Goal: Task Accomplishment & Management: Use online tool/utility

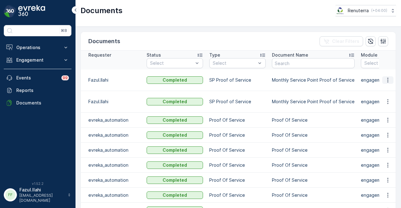
click at [385, 77] on icon "button" at bounding box center [388, 80] width 6 height 6
click at [386, 85] on span "See Details" at bounding box center [386, 86] width 24 height 6
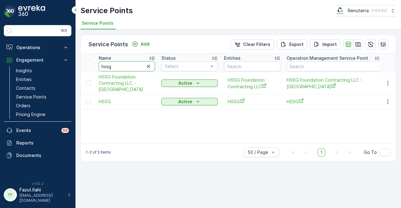
click at [131, 68] on input "hssg" at bounding box center [127, 66] width 56 height 10
type input "h"
type input "hura"
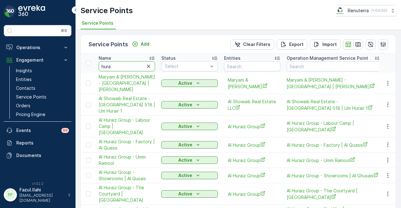
click at [131, 68] on input "hura" at bounding box center [127, 66] width 56 height 10
type input "hur"
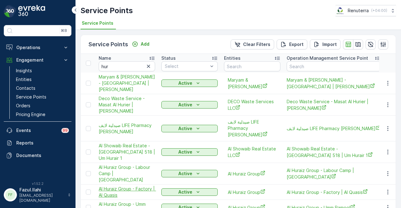
scroll to position [111, 0]
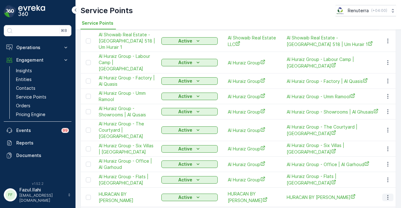
click at [385, 194] on icon "button" at bounding box center [388, 197] width 6 height 6
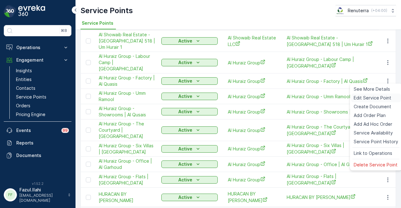
click at [379, 102] on div "Edit Service Point" at bounding box center [375, 98] width 49 height 9
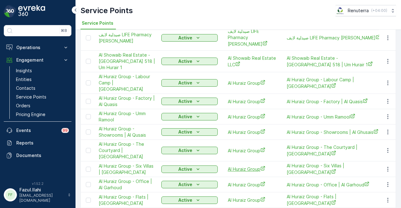
scroll to position [111, 0]
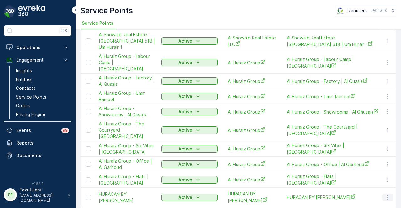
click at [387, 194] on icon "button" at bounding box center [388, 197] width 6 height 6
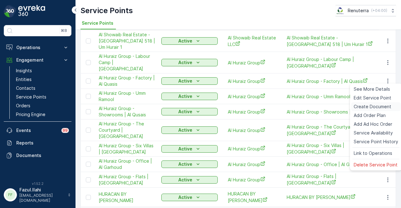
drag, startPoint x: 382, startPoint y: 107, endPoint x: 379, endPoint y: 107, distance: 3.5
click at [379, 107] on span "Create Document" at bounding box center [373, 107] width 38 height 6
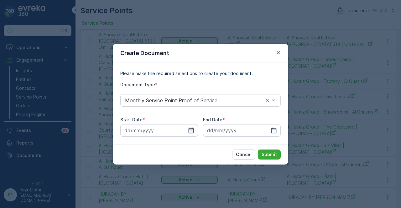
drag, startPoint x: 188, startPoint y: 131, endPoint x: 189, endPoint y: 125, distance: 6.0
click at [188, 130] on icon "button" at bounding box center [190, 130] width 5 height 6
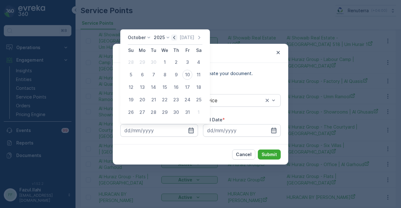
click at [174, 34] on icon "button" at bounding box center [174, 37] width 6 height 6
click at [144, 59] on div "1" at bounding box center [142, 62] width 10 height 10
type input "[DATE]"
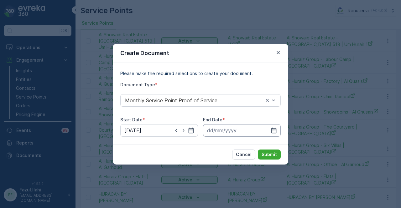
drag, startPoint x: 273, startPoint y: 133, endPoint x: 274, endPoint y: 125, distance: 8.2
click at [274, 129] on icon "button" at bounding box center [274, 130] width 6 height 6
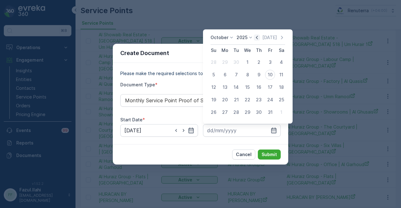
click at [256, 40] on icon "button" at bounding box center [257, 37] width 6 height 6
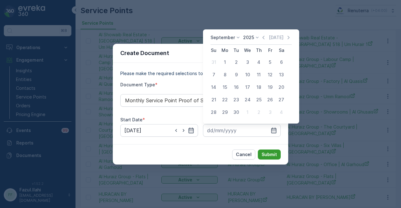
drag, startPoint x: 235, startPoint y: 109, endPoint x: 261, endPoint y: 152, distance: 50.3
click at [235, 109] on div "30" at bounding box center [236, 112] width 10 height 10
type input "[DATE]"
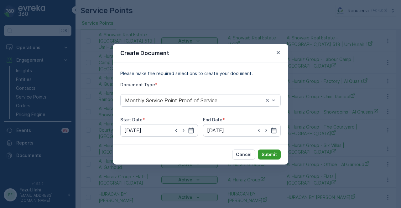
click at [268, 159] on button "Submit" at bounding box center [269, 155] width 23 height 10
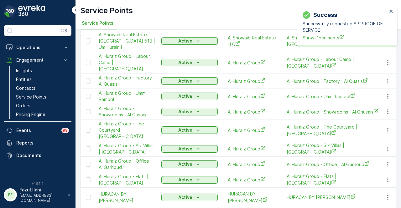
click at [326, 37] on span "Show Documents" at bounding box center [344, 37] width 85 height 7
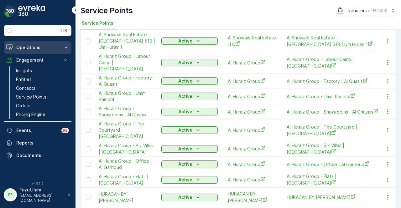
click at [61, 47] on button "Operations" at bounding box center [38, 47] width 68 height 13
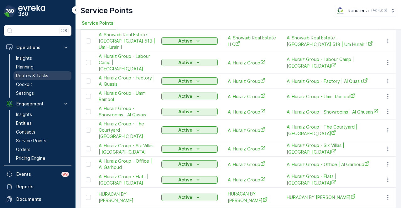
click at [52, 76] on link "Routes & Tasks" at bounding box center [42, 75] width 58 height 9
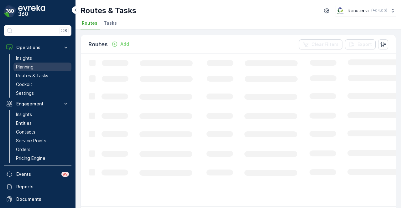
click at [51, 67] on link "Planning" at bounding box center [42, 67] width 58 height 9
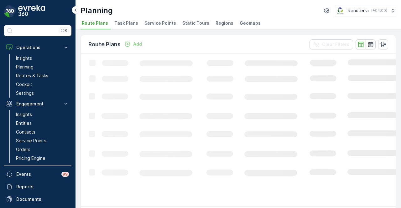
click at [167, 18] on div "Planning Renuterra ( +04:00 ) Route Plans Task Plans Service Points Static Tour…" at bounding box center [237, 15] width 325 height 30
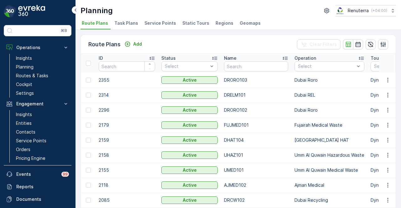
click at [164, 21] on span "Service Points" at bounding box center [160, 23] width 32 height 6
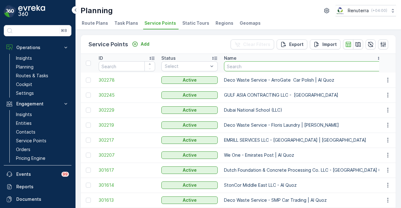
click at [273, 66] on input "text" at bounding box center [303, 66] width 159 height 10
type input "hur"
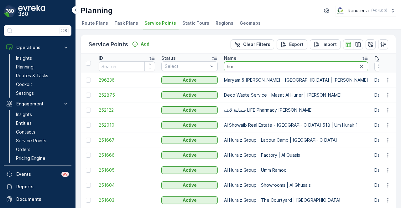
click at [246, 67] on input "hur" at bounding box center [296, 66] width 144 height 10
type input "hurcan"
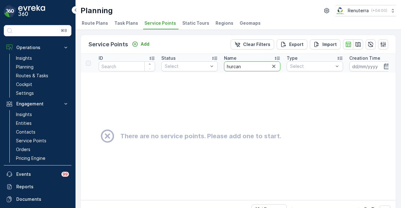
click at [256, 67] on input "hurcan" at bounding box center [252, 66] width 56 height 10
type input "hura"
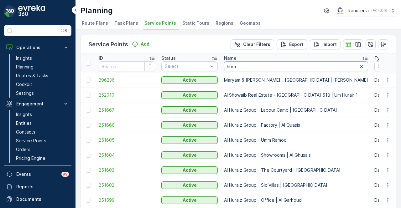
click at [250, 66] on input "hura" at bounding box center [296, 66] width 144 height 10
type input "huracan"
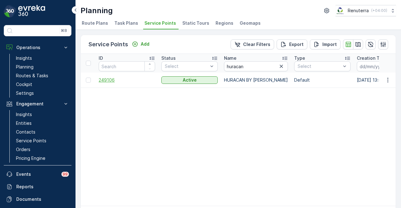
click at [112, 81] on span "249106" at bounding box center [127, 80] width 56 height 6
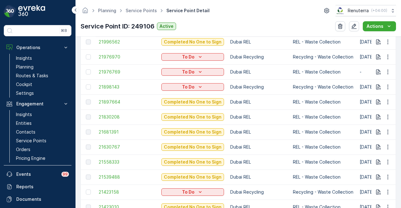
scroll to position [364, 0]
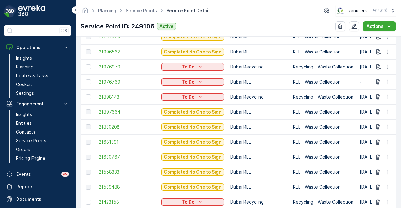
click at [110, 113] on span "21897664" at bounding box center [127, 112] width 56 height 6
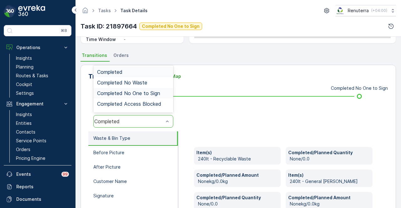
scroll to position [123, 0]
click at [155, 92] on span "Completed No One to Sign" at bounding box center [128, 93] width 63 height 6
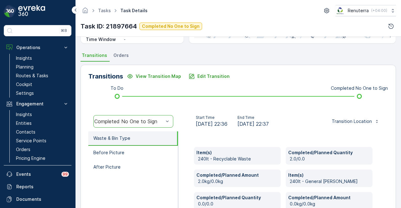
click at [214, 68] on div "Transitions View Transition Map Edit Transition To Do Completed No One to Sign …" at bounding box center [237, 164] width 315 height 199
click at [211, 76] on p "Edit Transition" at bounding box center [213, 76] width 32 height 6
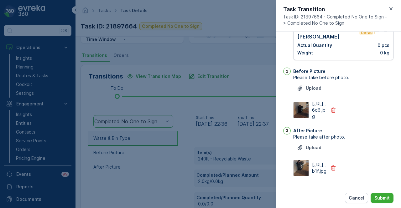
scroll to position [0, 0]
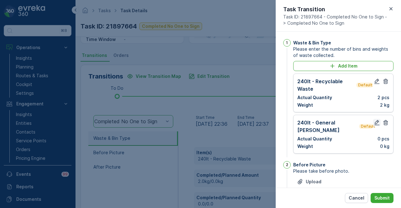
click at [375, 121] on icon "button" at bounding box center [377, 123] width 6 height 6
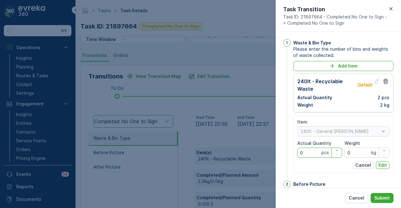
drag, startPoint x: 308, startPoint y: 149, endPoint x: 305, endPoint y: 146, distance: 3.8
click at [305, 147] on div "Actual Quantity 0 pcs" at bounding box center [319, 149] width 45 height 18
type Quantity "5"
type Quantity "2"
click at [384, 166] on p "Edit" at bounding box center [382, 165] width 8 height 6
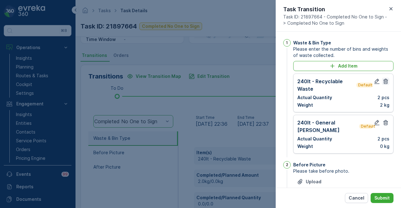
click at [384, 84] on icon "button" at bounding box center [385, 81] width 5 height 5
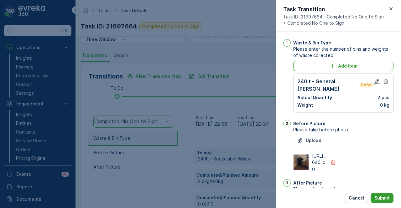
click at [388, 199] on p "Submit" at bounding box center [381, 198] width 15 height 6
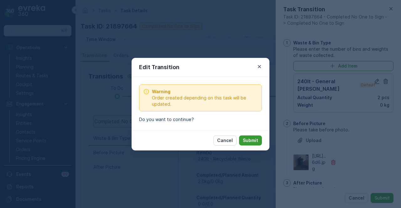
click at [247, 137] on p "Submit" at bounding box center [250, 140] width 15 height 6
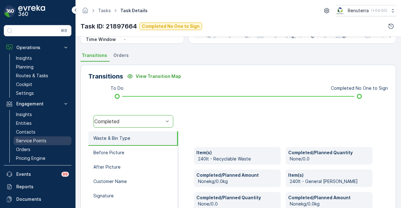
click at [42, 138] on p "Service Points" at bounding box center [31, 141] width 30 height 6
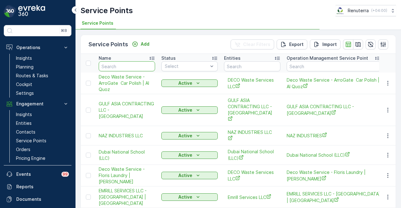
click at [126, 67] on input "text" at bounding box center [127, 66] width 56 height 10
type input "hura"
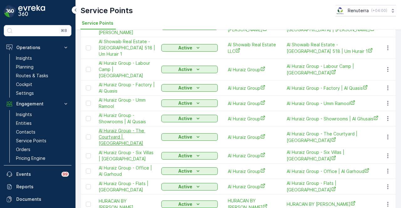
scroll to position [66, 0]
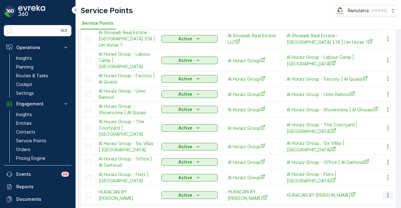
click at [382, 192] on button "button" at bounding box center [387, 196] width 11 height 8
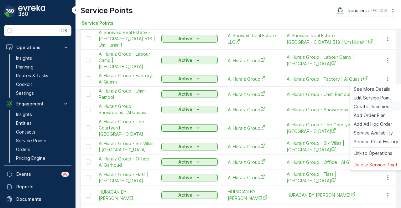
click at [383, 106] on span "Create Document" at bounding box center [373, 107] width 38 height 6
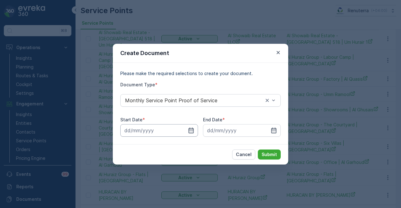
click at [194, 135] on input at bounding box center [159, 130] width 78 height 13
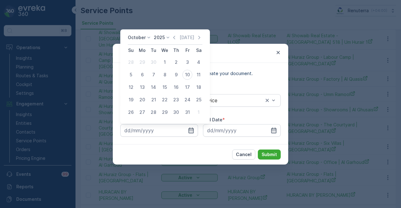
click at [177, 41] on div "[DATE] [DATE]" at bounding box center [165, 39] width 75 height 10
click at [175, 39] on icon "button" at bounding box center [174, 37] width 6 height 6
click at [137, 59] on button "1" at bounding box center [142, 62] width 11 height 11
type input "[DATE]"
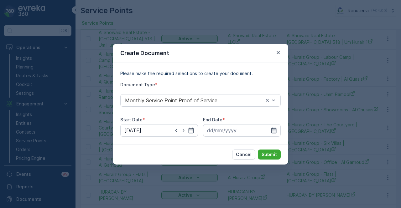
drag, startPoint x: 272, startPoint y: 132, endPoint x: 272, endPoint y: 126, distance: 5.4
click at [272, 130] on icon "button" at bounding box center [274, 130] width 6 height 6
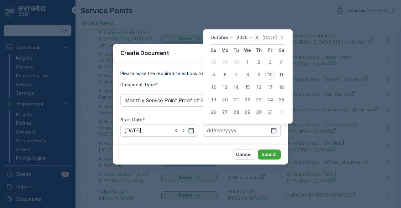
click at [257, 38] on icon "button" at bounding box center [257, 37] width 6 height 6
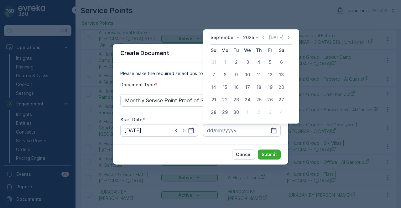
click at [235, 115] on div "30" at bounding box center [236, 112] width 10 height 10
type input "[DATE]"
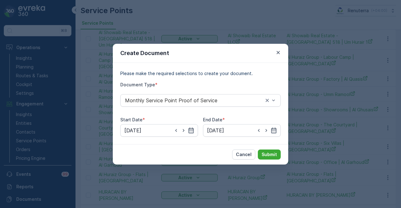
click at [273, 163] on div "Cancel Submit" at bounding box center [200, 154] width 175 height 20
click at [272, 157] on p "Submit" at bounding box center [268, 155] width 15 height 6
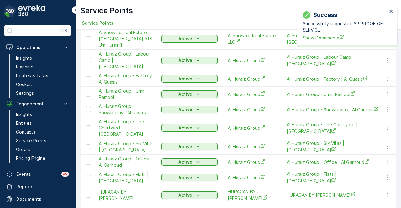
click at [337, 38] on span "Show Documents" at bounding box center [344, 37] width 85 height 7
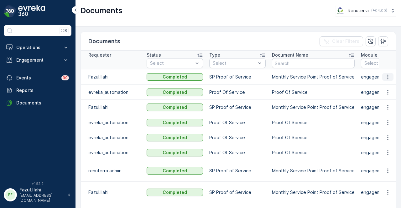
click at [387, 79] on icon "button" at bounding box center [388, 77] width 6 height 6
click at [387, 85] on span "See Details" at bounding box center [386, 86] width 24 height 6
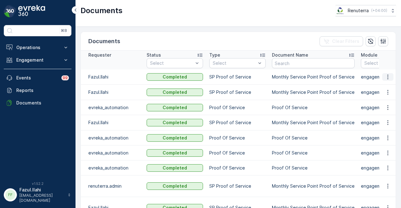
click at [388, 78] on icon "button" at bounding box center [388, 77] width 6 height 6
click at [388, 84] on span "See Details" at bounding box center [386, 86] width 24 height 6
